Goal: Information Seeking & Learning: Learn about a topic

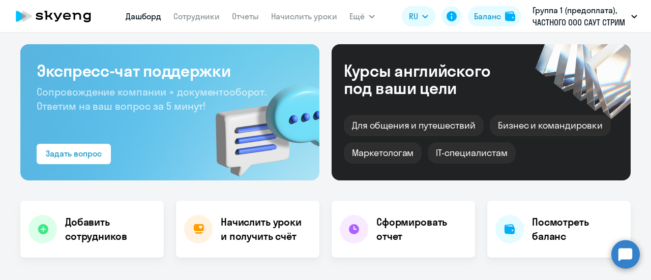
scroll to position [51, 0]
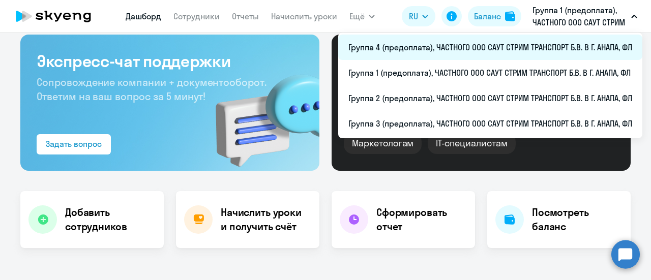
click at [441, 49] on li "Группа 4 (предоплата), ЧАСТНОГО ООО САУТ СТРИМ ТРАНСПОРТ Б.В. В Г. АНАПА, ФЛ" at bounding box center [490, 47] width 304 height 25
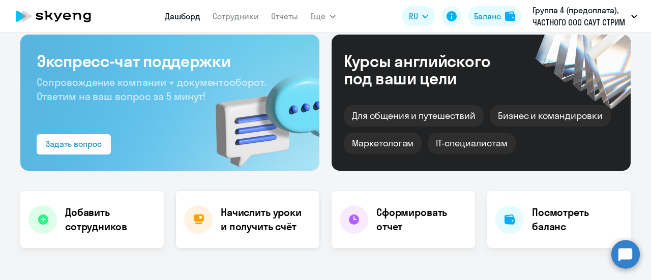
select select "30"
click at [242, 20] on link "Сотрудники" at bounding box center [236, 16] width 46 height 10
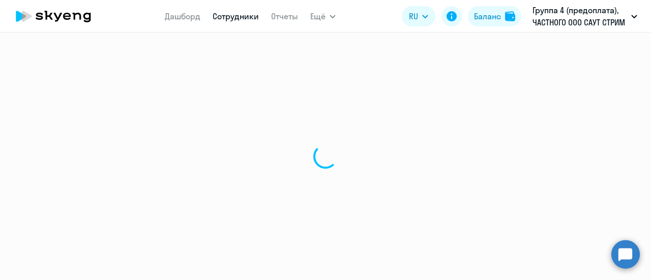
select select "30"
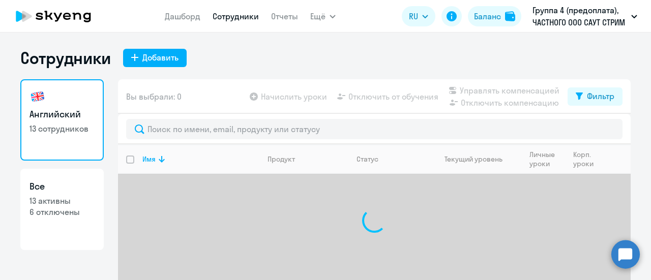
scroll to position [45, 0]
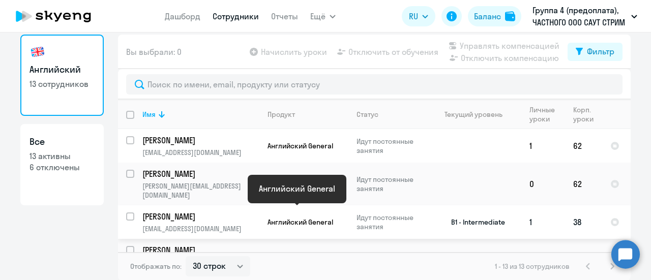
click at [267, 218] on span "Английский General" at bounding box center [300, 222] width 66 height 9
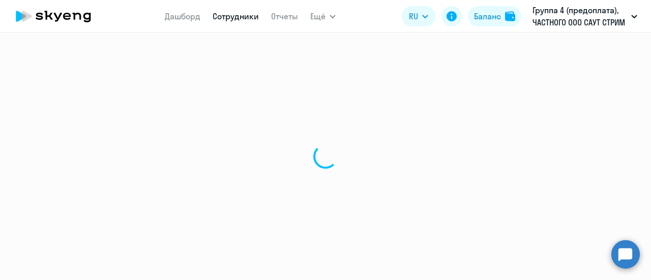
select select "english"
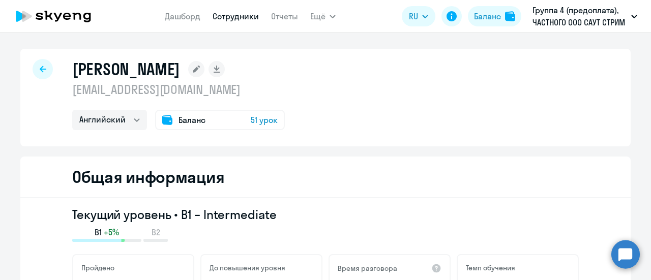
select select "30"
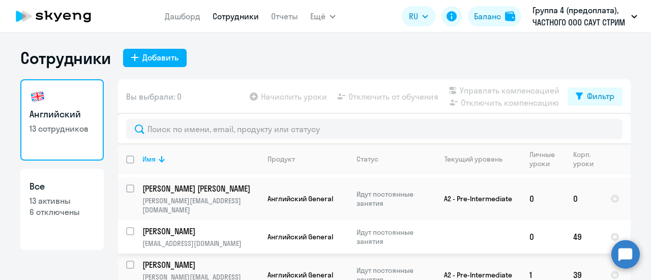
scroll to position [203, 0]
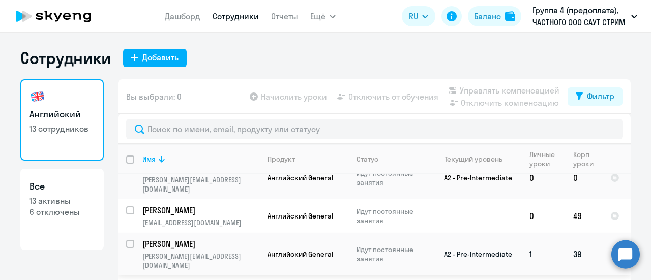
click at [250, 233] on td "[PERSON_NAME] [PERSON_NAME][EMAIL_ADDRESS][DOMAIN_NAME]" at bounding box center [196, 254] width 125 height 43
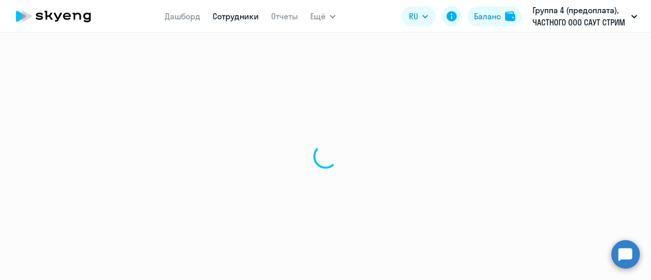
select select "english"
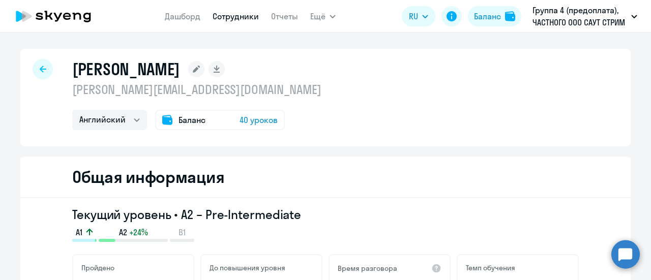
select select "30"
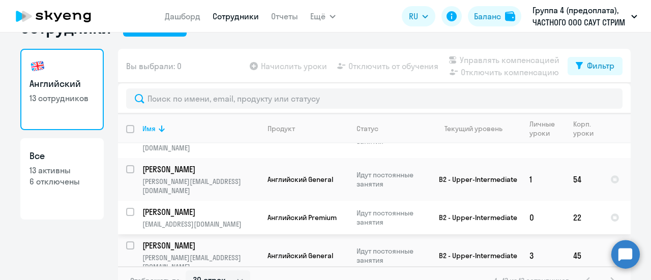
scroll to position [45, 0]
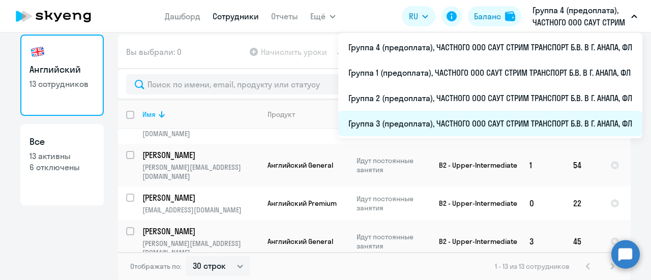
click at [415, 123] on li "Группа 3 (предоплата), ЧАСТНОГО ООО САУТ СТРИМ ТРАНСПОРТ Б.В. В Г. АНАПА, ФЛ" at bounding box center [490, 123] width 304 height 25
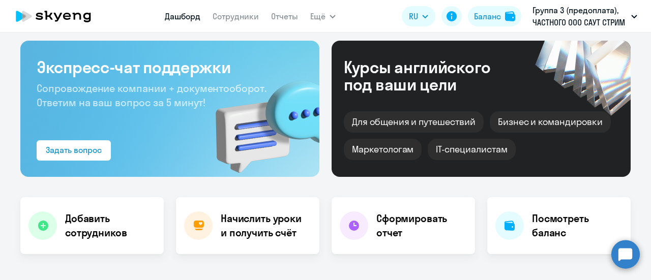
scroll to position [136, 0]
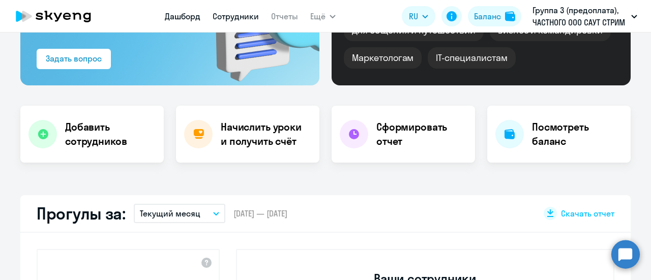
click at [231, 16] on link "Сотрудники" at bounding box center [236, 16] width 46 height 10
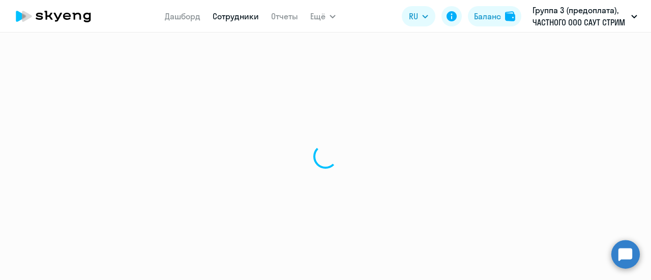
select select "30"
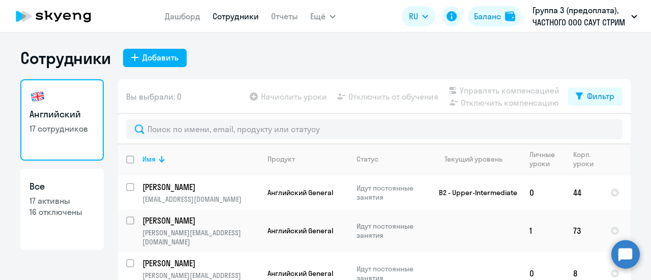
scroll to position [254, 0]
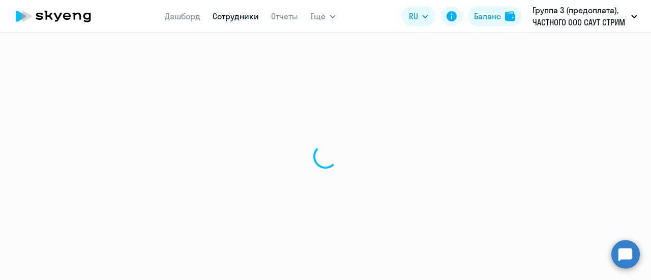
select select "english"
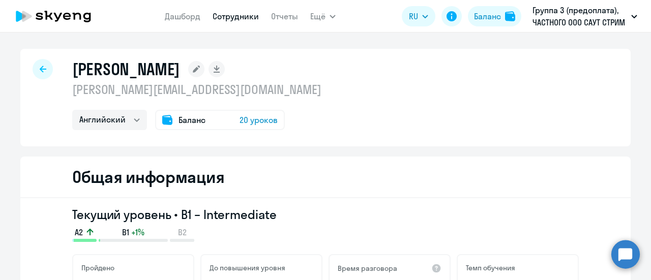
select select "30"
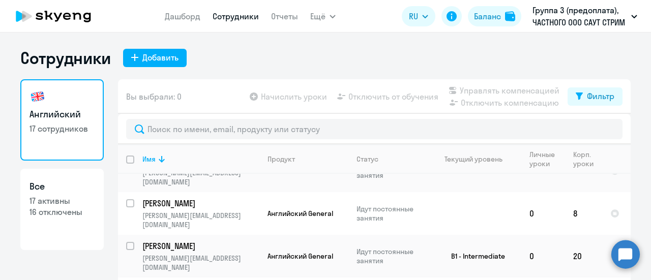
scroll to position [356, 0]
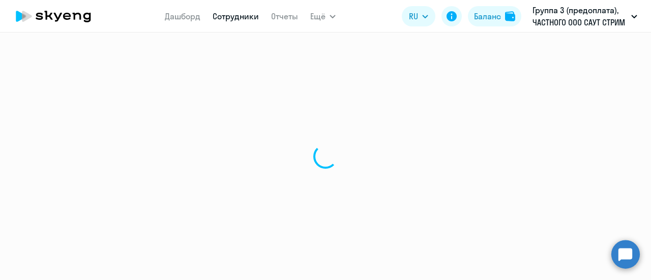
select select "english"
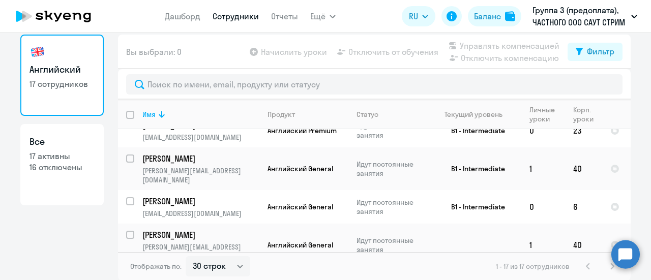
scroll to position [441, 0]
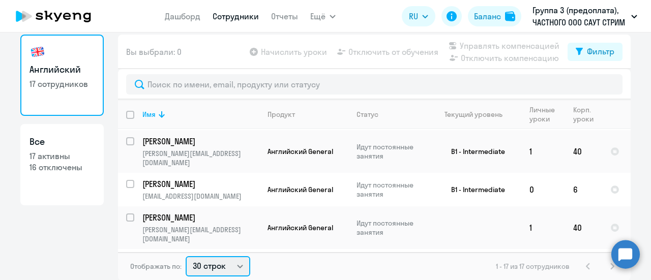
click at [234, 267] on select "30 строк 50 строк 100 строк" at bounding box center [218, 266] width 65 height 20
select select "50"
click at [186, 256] on select "30 строк 50 строк 100 строк" at bounding box center [218, 266] width 65 height 20
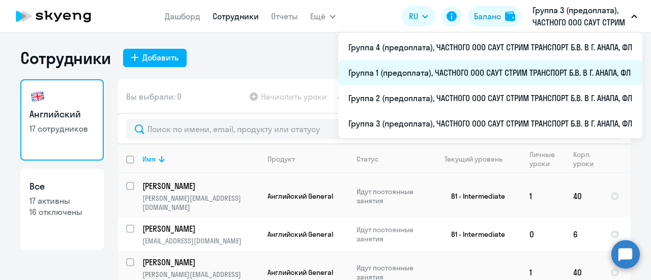
click at [441, 71] on li "Группа 1 (предоплата), ЧАСТНОГО ООО САУТ СТРИМ ТРАНСПОРТ Б.В. В Г. АНАПА, ФЛ" at bounding box center [490, 72] width 304 height 25
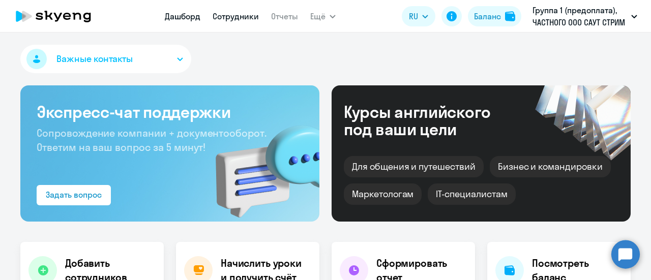
click at [232, 17] on link "Сотрудники" at bounding box center [236, 16] width 46 height 10
select select "30"
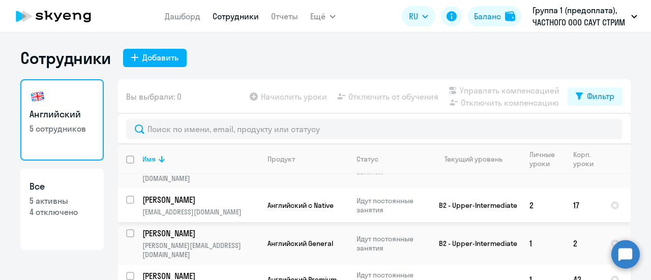
scroll to position [67, 0]
